Goal: Task Accomplishment & Management: Manage account settings

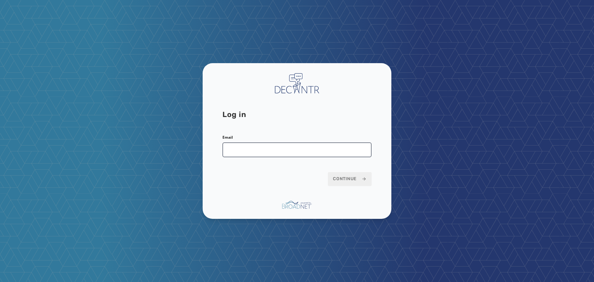
click at [234, 148] on input "Email" at bounding box center [296, 149] width 149 height 15
type input "**********"
click at [328, 172] on button "Continue" at bounding box center [350, 179] width 44 height 14
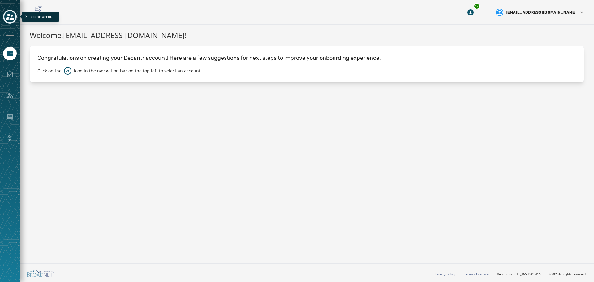
click at [14, 22] on button "Toggle account select drawer" at bounding box center [10, 17] width 14 height 14
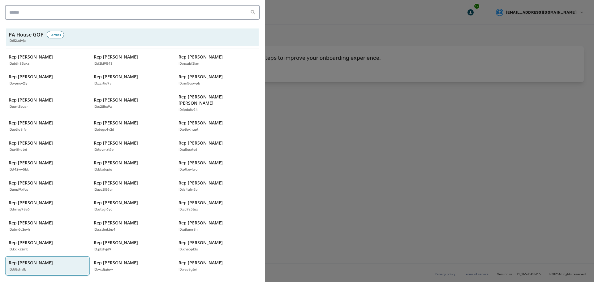
click at [20, 267] on p "ID: tj8shvlb" at bounding box center [18, 269] width 18 height 5
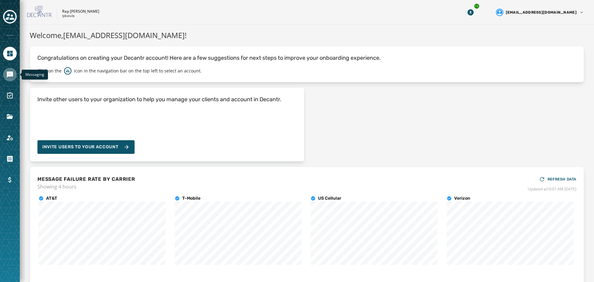
click at [9, 77] on icon "Navigate to Messaging" at bounding box center [9, 74] width 7 height 7
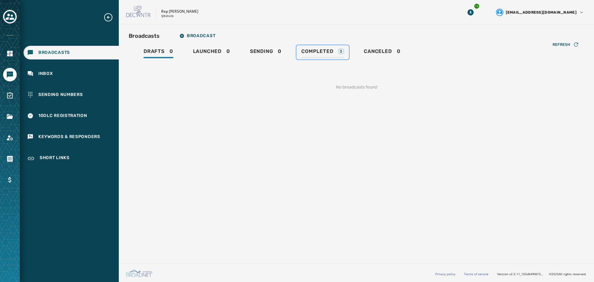
click at [324, 54] on span "Completed" at bounding box center [317, 51] width 32 height 6
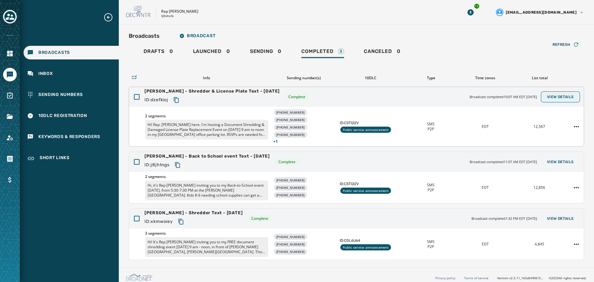
click at [561, 92] on button "View Details" at bounding box center [560, 96] width 37 height 9
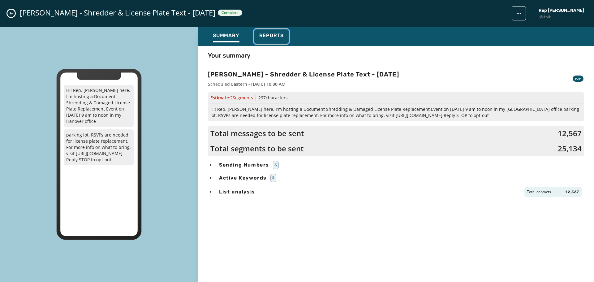
click at [268, 32] on button "Reports" at bounding box center [271, 36] width 35 height 14
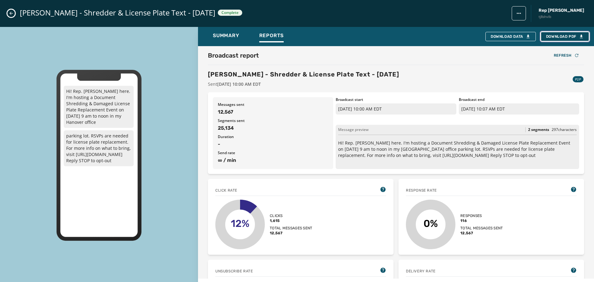
click at [558, 37] on span "Download PDF" at bounding box center [565, 36] width 38 height 5
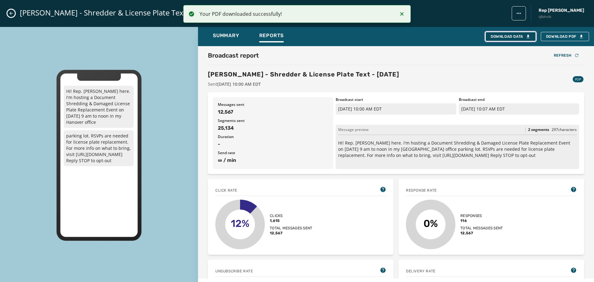
click at [500, 37] on div "Download Data" at bounding box center [511, 36] width 40 height 5
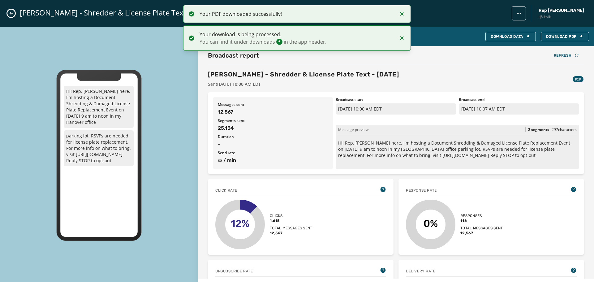
click at [15, 15] on div "Klunk - Shredder & License Plate Text - 9-19-25 Complete Rep Kate Klunk tj8shvlb" at bounding box center [297, 13] width 594 height 27
click at [13, 15] on icon "Close admin drawer" at bounding box center [11, 13] width 5 height 5
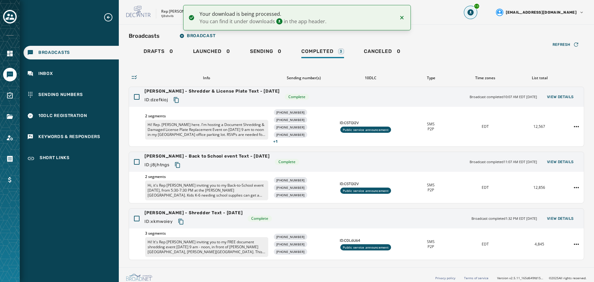
click at [476, 13] on button "13" at bounding box center [470, 12] width 11 height 11
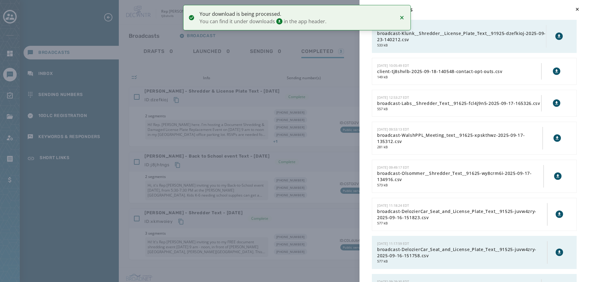
click at [557, 36] on icon at bounding box center [558, 35] width 3 height 3
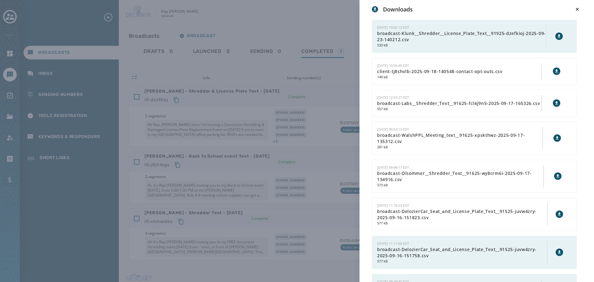
click at [291, 24] on div "Downloads 9/23/2025 - 10:02:13 EDT broadcast-Klunk__Shredder__License_Plate_Tex…" at bounding box center [297, 141] width 594 height 282
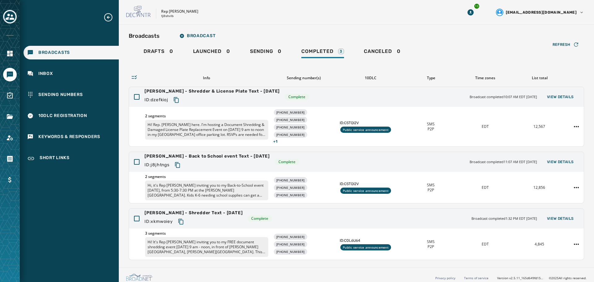
click at [16, 13] on div at bounding box center [10, 141] width 20 height 282
click at [13, 14] on icon "Toggle account select drawer" at bounding box center [10, 16] width 9 height 9
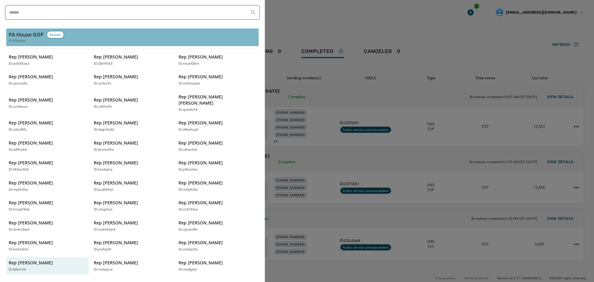
click at [36, 34] on h3 "PA House GOP" at bounding box center [26, 34] width 35 height 7
